Goal: Transaction & Acquisition: Book appointment/travel/reservation

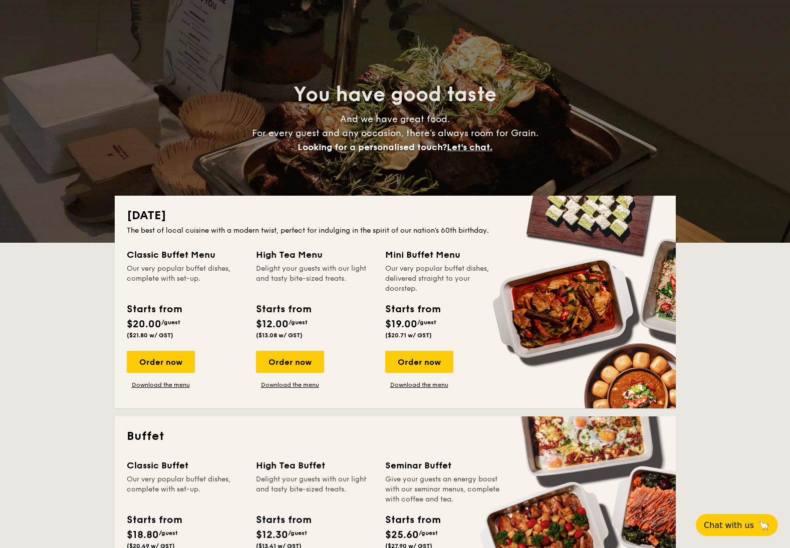
scroll to position [75, 0]
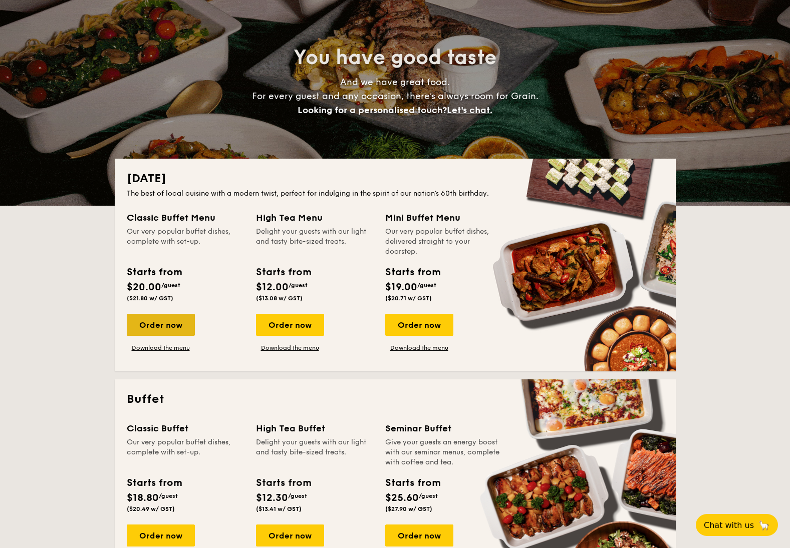
click at [167, 325] on div "Order now" at bounding box center [161, 325] width 68 height 22
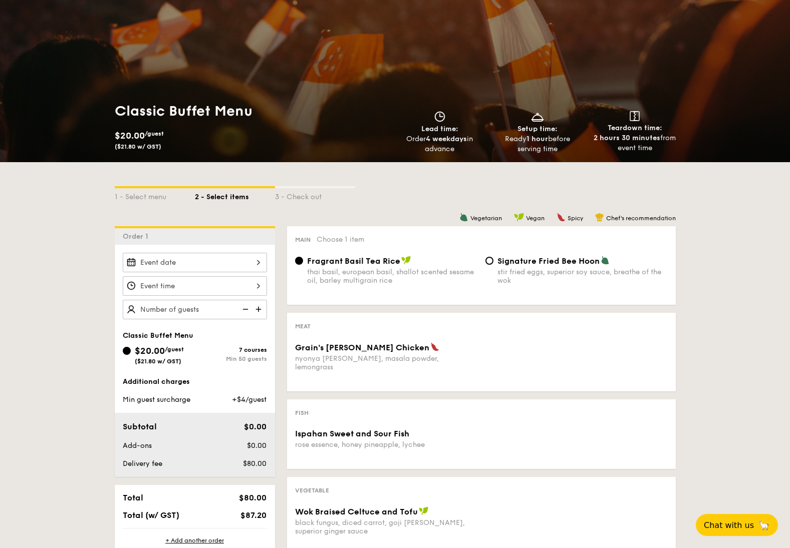
scroll to position [153, 0]
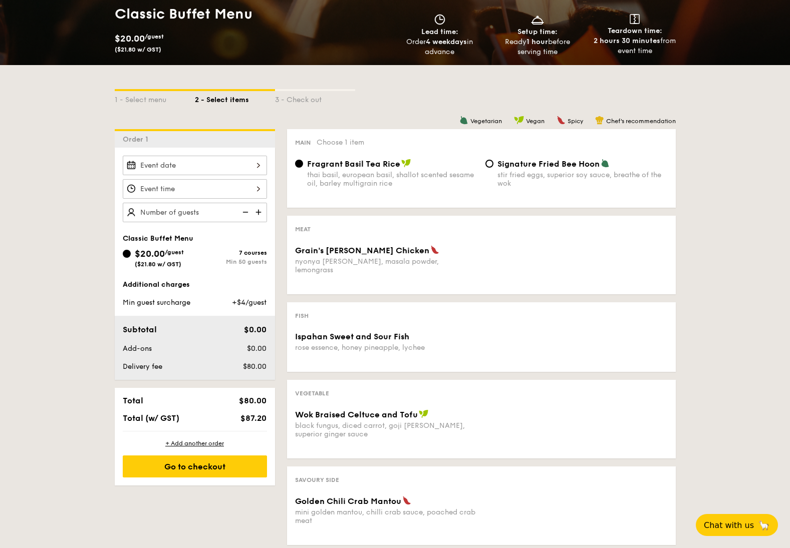
click at [184, 355] on div "Subtotal $0.00 Add-ons $0.00 Delivery fee $80.00" at bounding box center [195, 348] width 160 height 64
click at [196, 311] on div "Additional charges Min guest surcharge +$4/guest Subtotal $0.00 Add-ons $0.00 D…" at bounding box center [195, 330] width 160 height 100
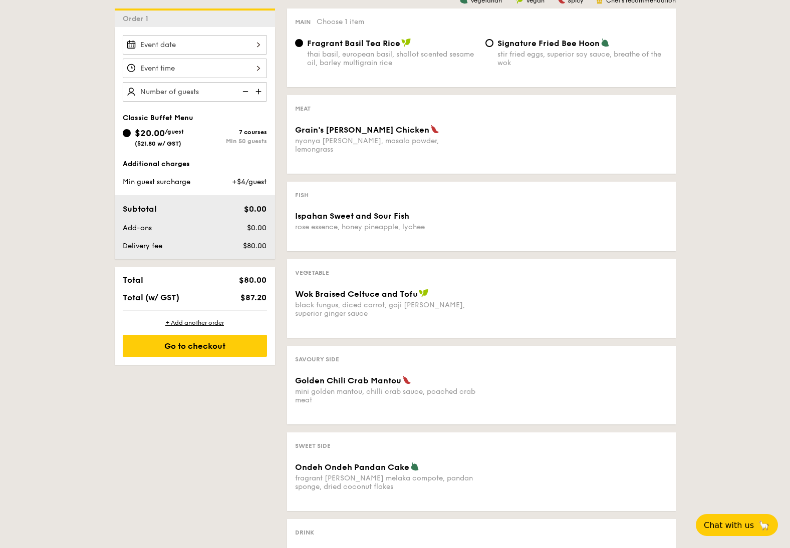
scroll to position [162, 0]
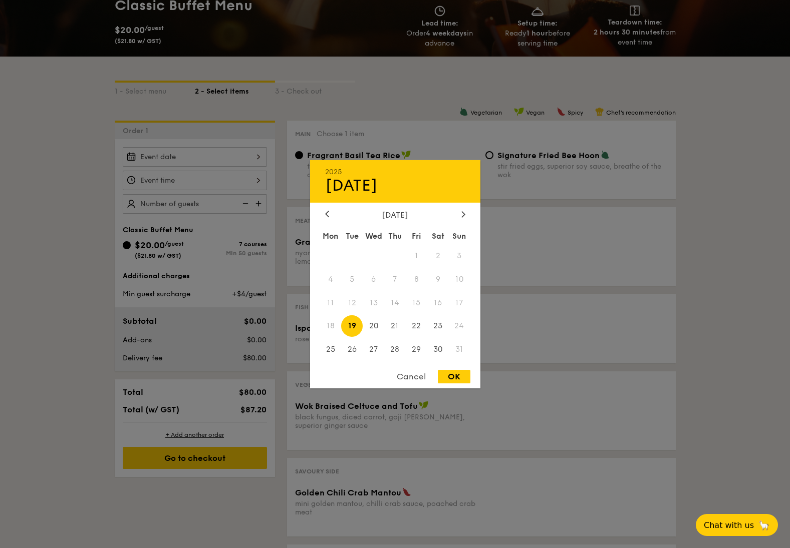
click at [247, 154] on div "2025 Aug [DATE] Tue Wed Thu Fri Sat Sun 1 2 3 4 5 6 7 8 9 10 11 12 13 14 15 16 …" at bounding box center [195, 157] width 144 height 20
click at [419, 348] on span "29" at bounding box center [417, 350] width 22 height 22
click at [451, 376] on div "OK" at bounding box center [454, 377] width 33 height 14
type input "[DATE]"
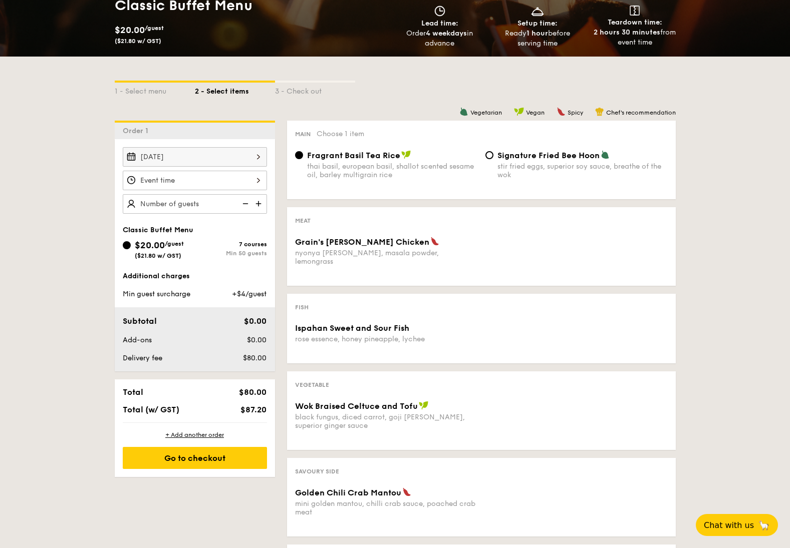
click at [201, 182] on div at bounding box center [195, 181] width 144 height 20
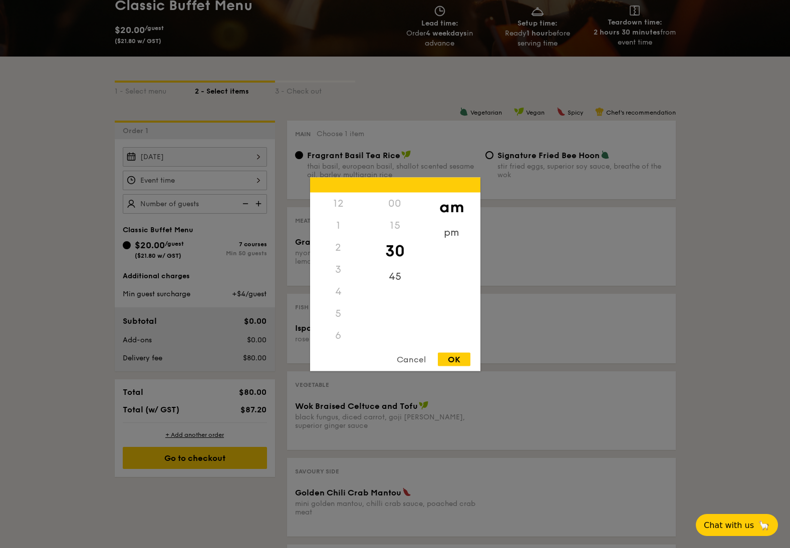
scroll to position [110, 0]
click at [450, 236] on div "pm" at bounding box center [451, 235] width 57 height 29
click at [333, 241] on div "5" at bounding box center [338, 240] width 57 height 29
click at [402, 207] on div "00" at bounding box center [395, 206] width 57 height 29
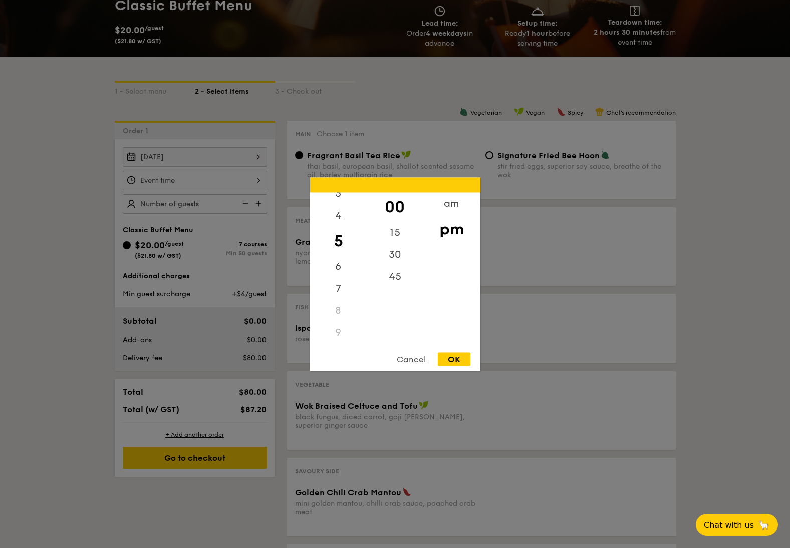
click at [469, 359] on div "OK" at bounding box center [454, 360] width 33 height 14
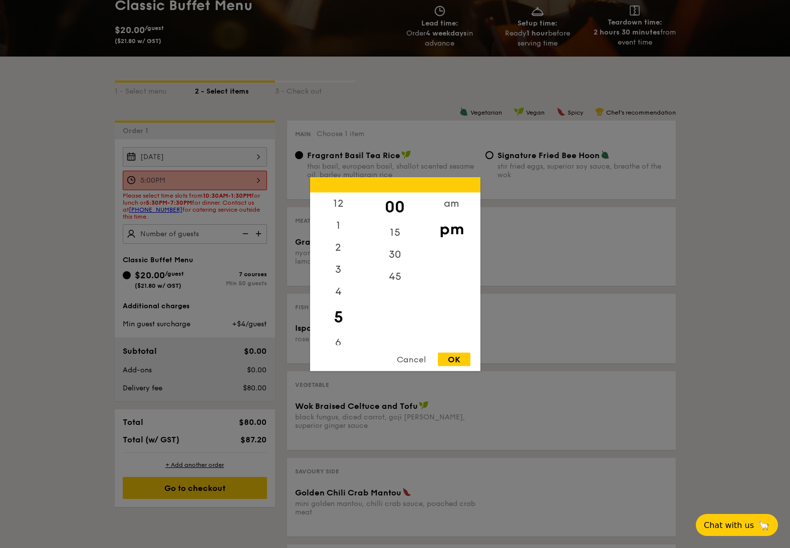
click at [251, 180] on div "5:00PM 12 1 2 3 4 5 6 7 8 9 10 11 00 15 30 45 am pm Cancel OK" at bounding box center [195, 181] width 144 height 20
click at [400, 256] on div "30" at bounding box center [395, 257] width 57 height 29
click at [451, 356] on div "OK" at bounding box center [454, 360] width 33 height 14
type input "5:30PM"
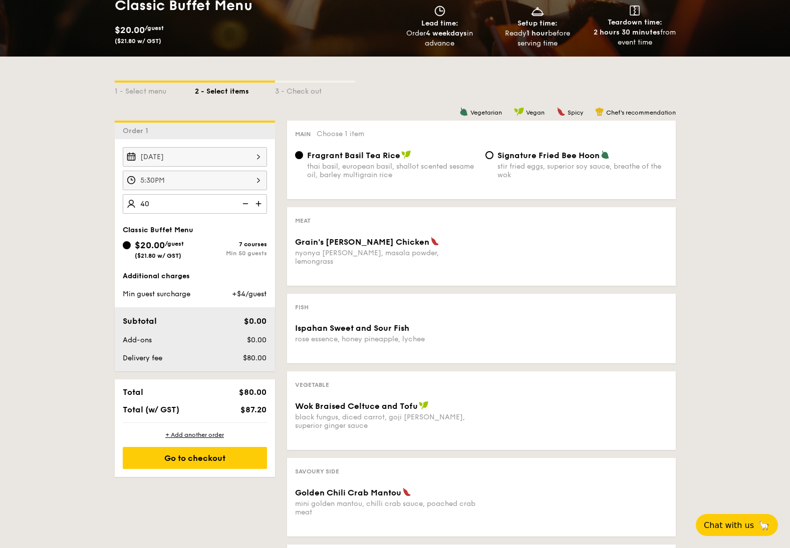
type input "4"
type input "50 guests"
click at [183, 463] on div "1 - Select menu 2 - Select items 3 - Check out Order 1 [DATE] 5:30PM 50 guests …" at bounding box center [395, 383] width 577 height 653
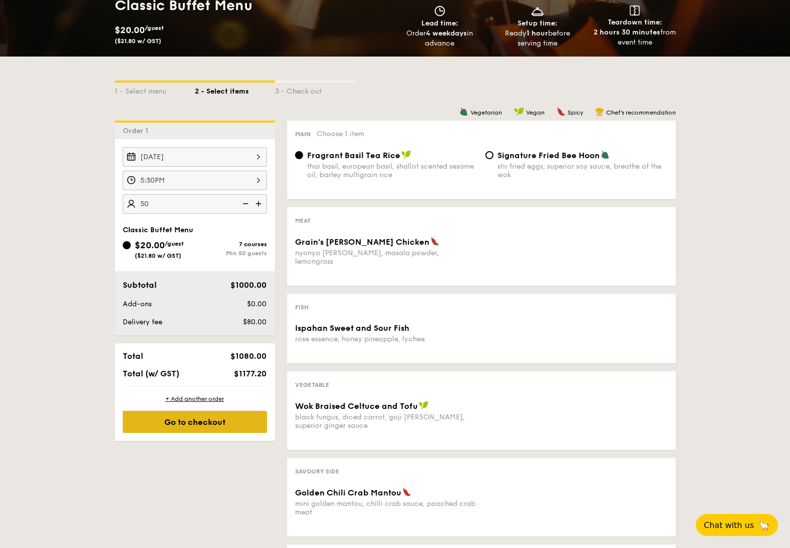
drag, startPoint x: 211, startPoint y: 427, endPoint x: 249, endPoint y: 413, distance: 40.4
click at [211, 427] on div "Go to checkout" at bounding box center [195, 422] width 144 height 22
